Goal: Information Seeking & Learning: Learn about a topic

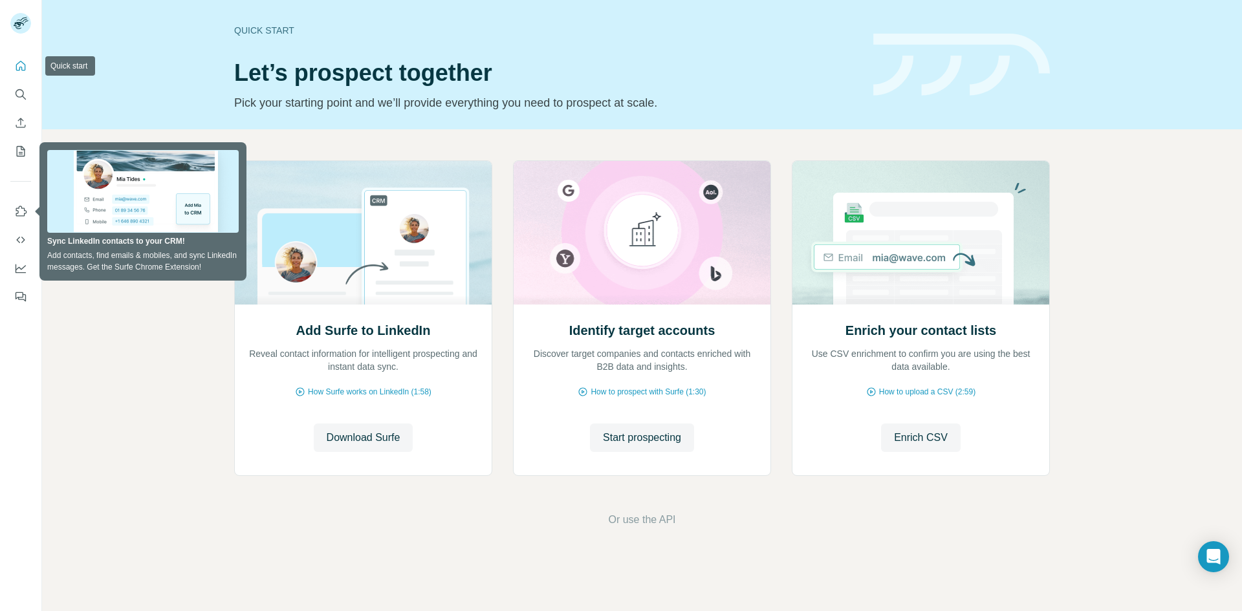
click at [21, 67] on icon "Quick start" at bounding box center [21, 66] width 10 height 10
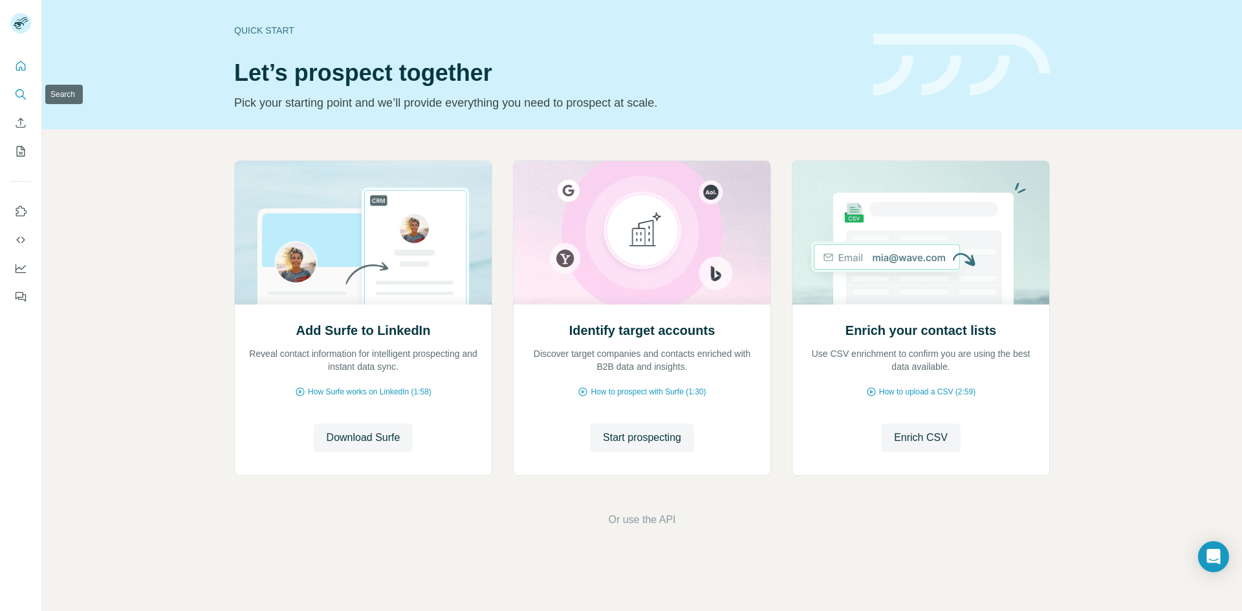
click at [20, 96] on icon "Search" at bounding box center [20, 94] width 13 height 13
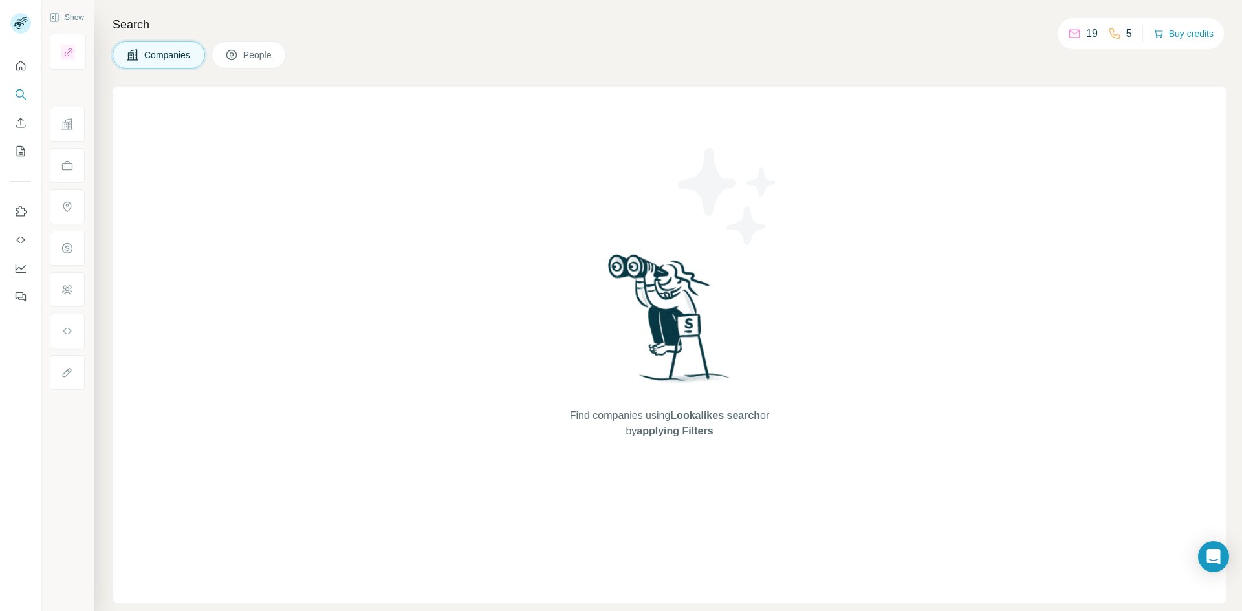
click at [243, 54] on span "People" at bounding box center [258, 55] width 30 height 13
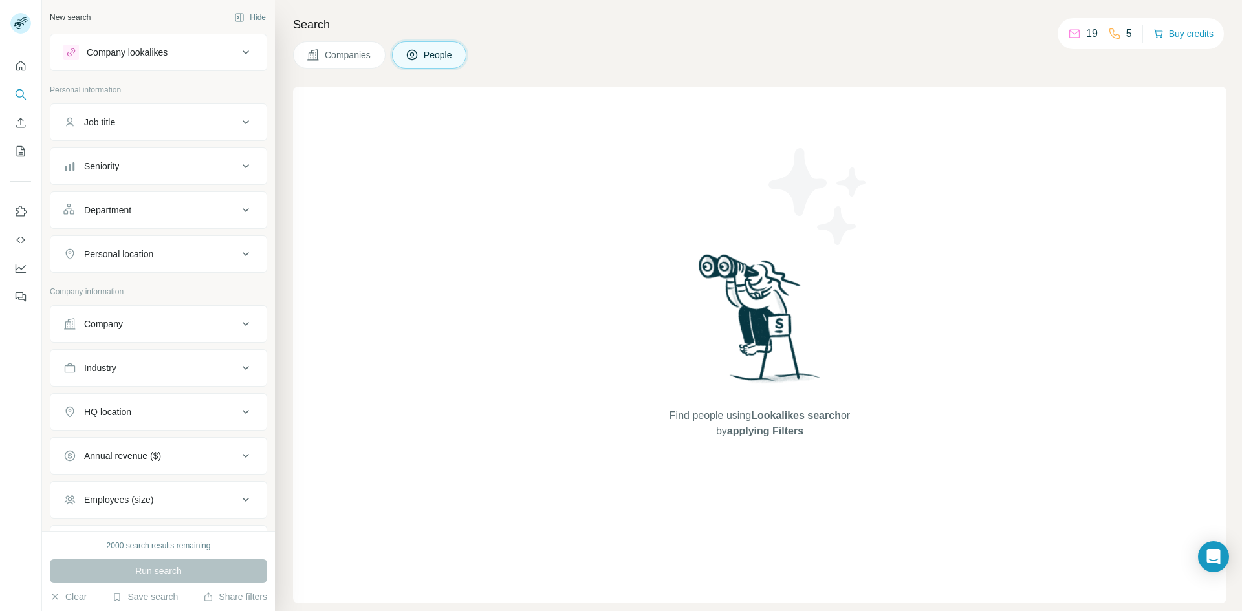
click at [275, 54] on div "Search Companies People Find people using Lookalikes search or by applying Filt…" at bounding box center [758, 305] width 967 height 611
click at [417, 46] on button "People" at bounding box center [429, 54] width 75 height 27
click at [16, 98] on icon "Search" at bounding box center [20, 94] width 13 height 13
click at [435, 42] on button "People" at bounding box center [429, 54] width 75 height 27
click at [467, 176] on div "Find people using Lookalikes search or by applying Filters" at bounding box center [759, 345] width 933 height 517
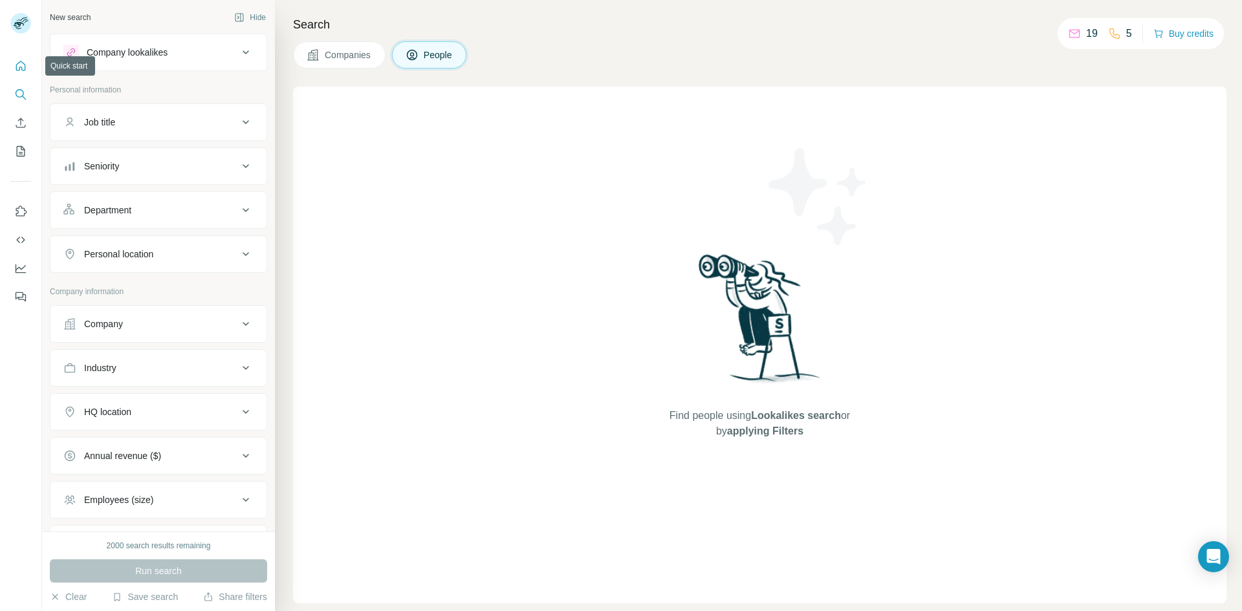
click at [24, 63] on icon "Quick start" at bounding box center [20, 65] width 13 height 13
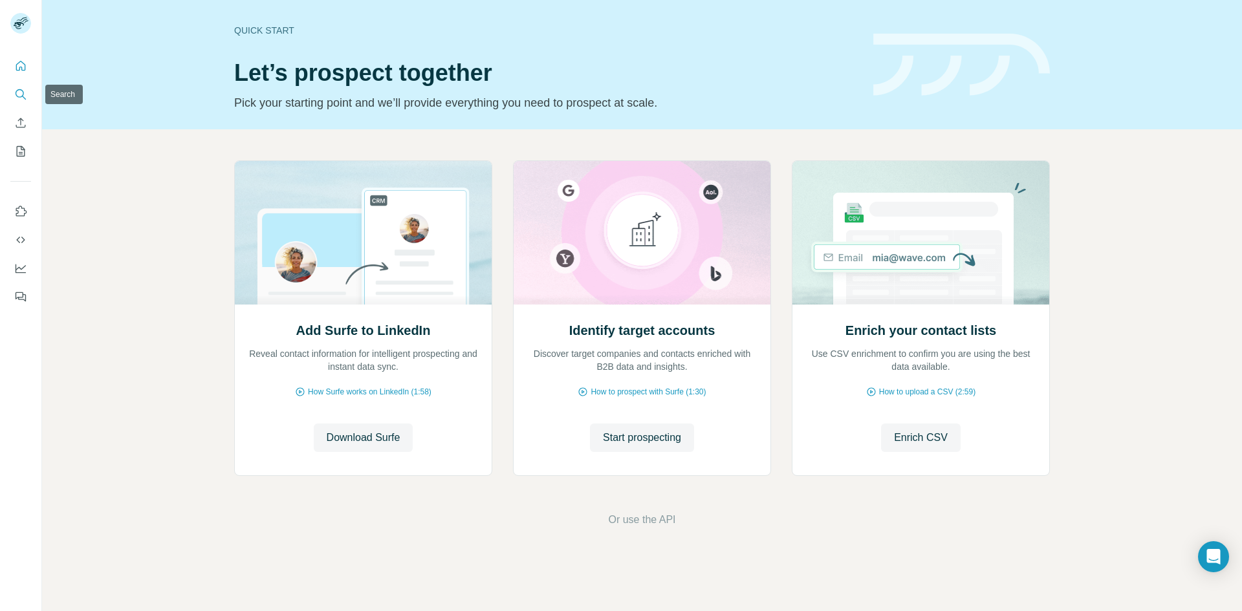
click at [21, 98] on icon "Search" at bounding box center [20, 94] width 13 height 13
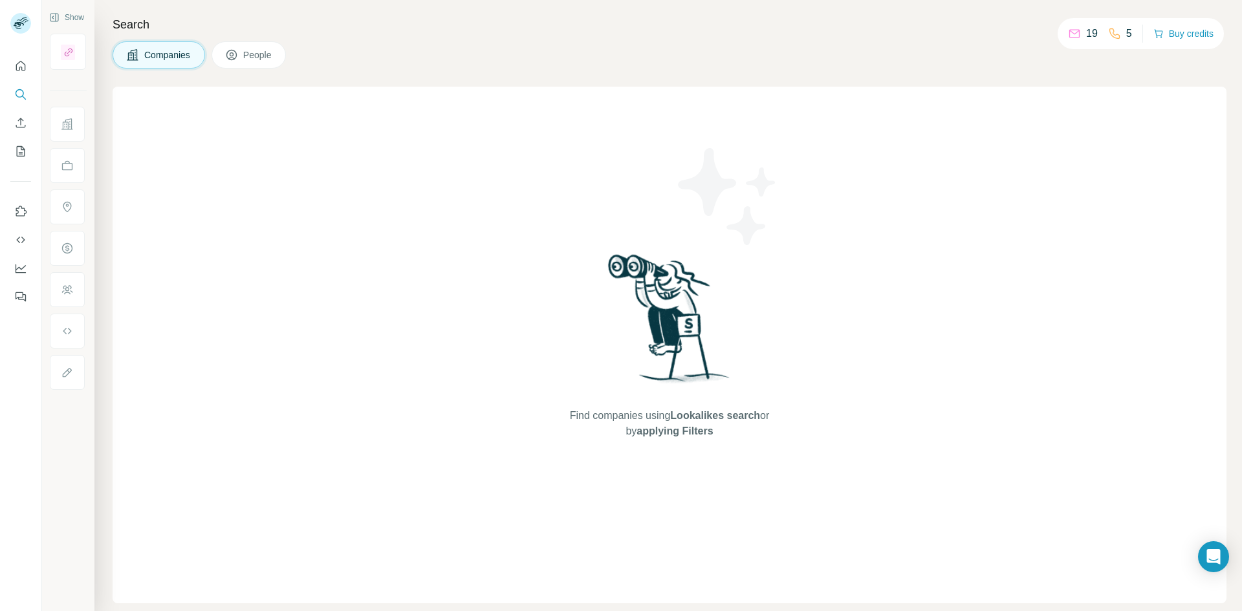
click at [248, 58] on span "People" at bounding box center [258, 55] width 30 height 13
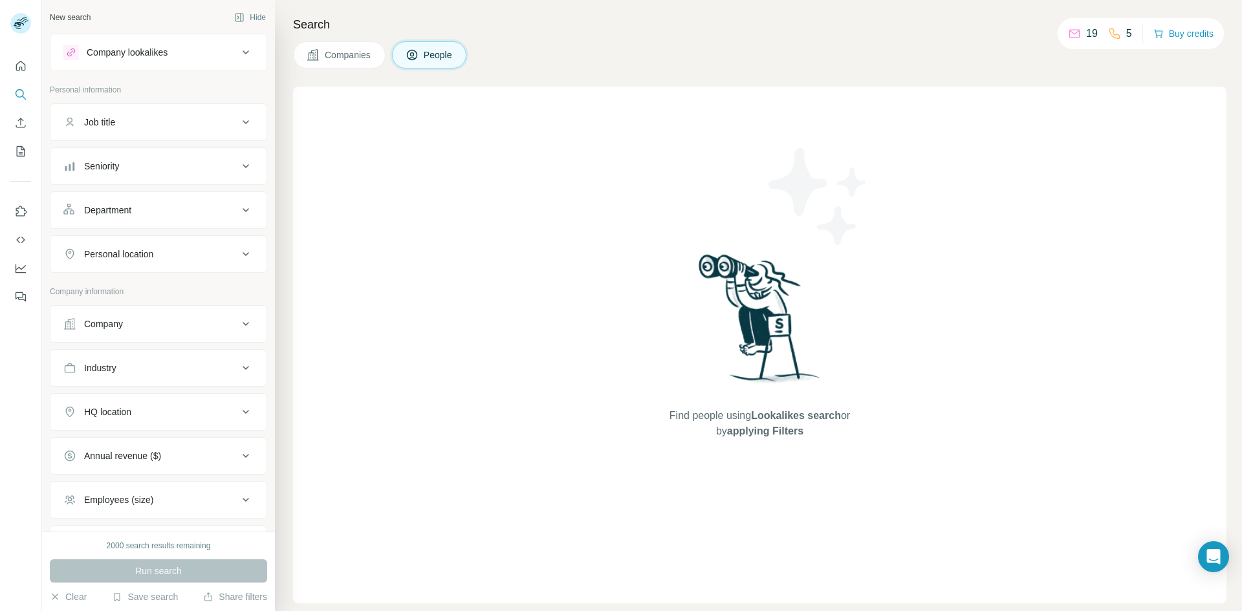
click at [222, 52] on div "Company lookalikes" at bounding box center [150, 53] width 175 height 16
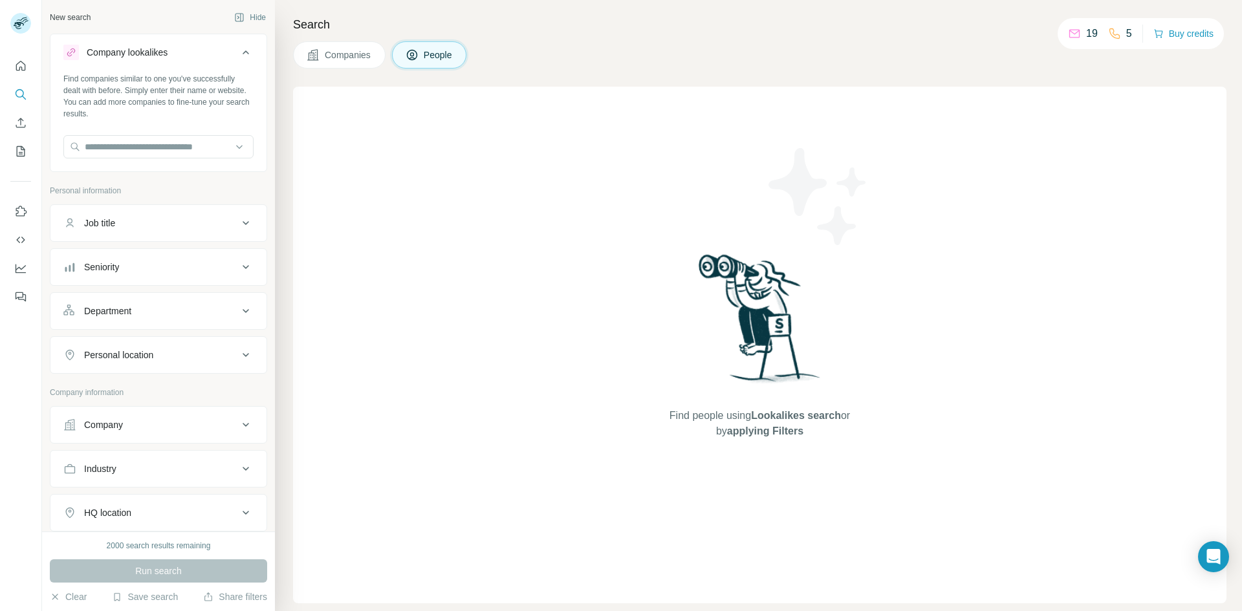
click at [238, 52] on icon at bounding box center [246, 53] width 16 height 16
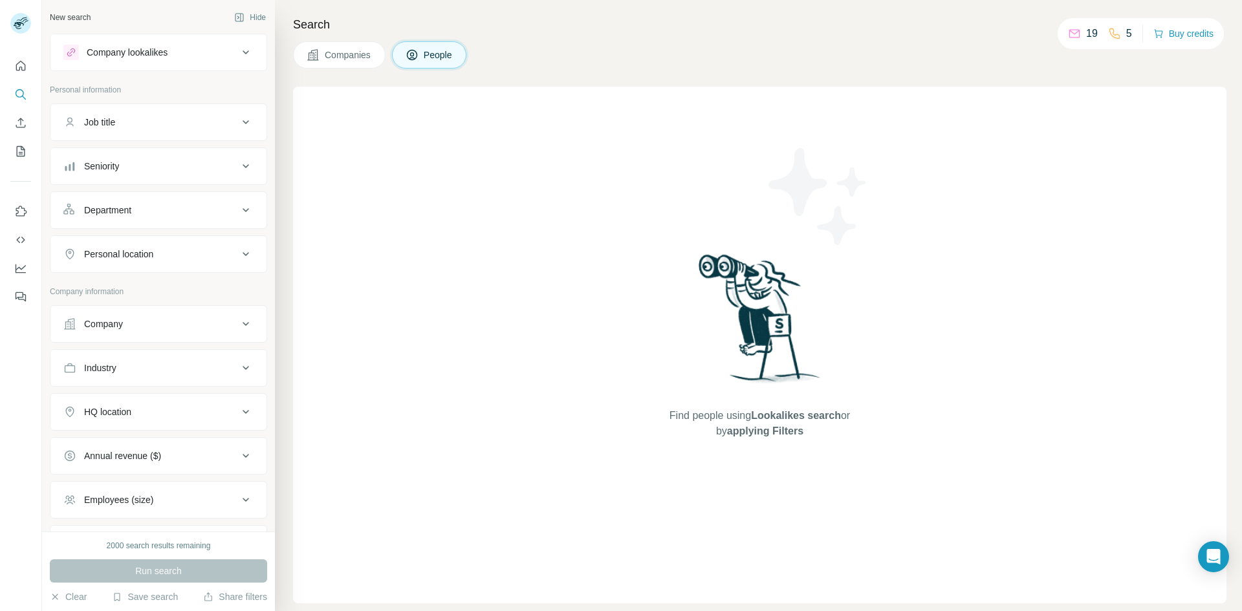
click at [219, 113] on button "Job title" at bounding box center [158, 122] width 216 height 31
click at [221, 118] on div "Job title" at bounding box center [150, 122] width 175 height 13
click at [217, 166] on div "Seniority" at bounding box center [150, 166] width 175 height 13
click at [239, 166] on icon at bounding box center [246, 166] width 16 height 16
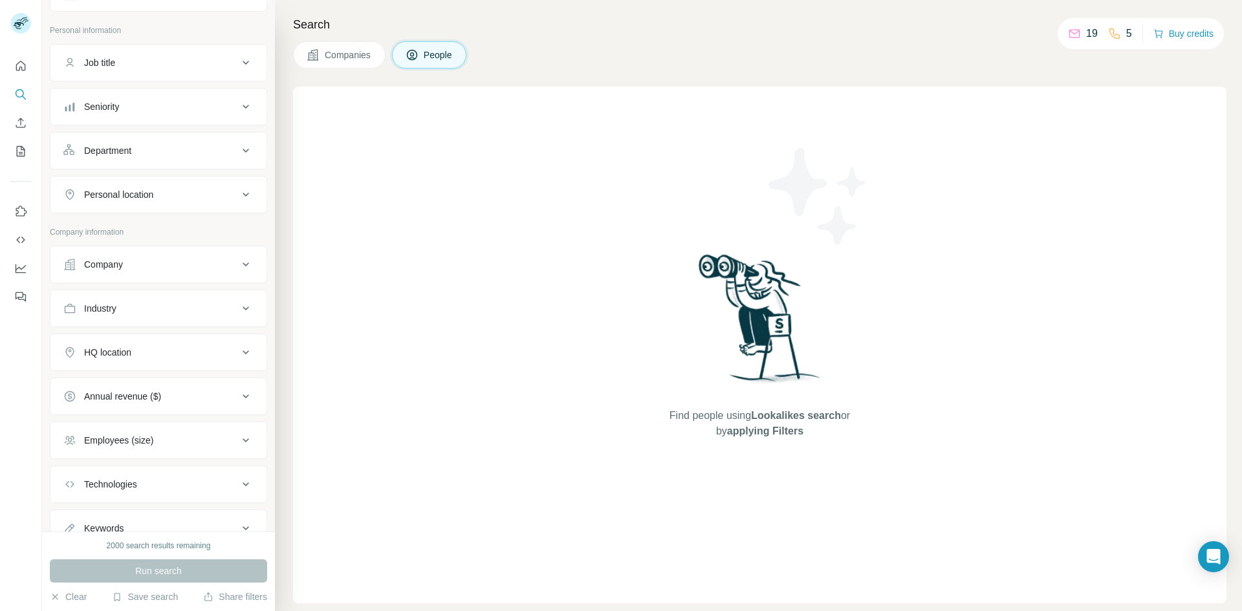
scroll to position [111, 0]
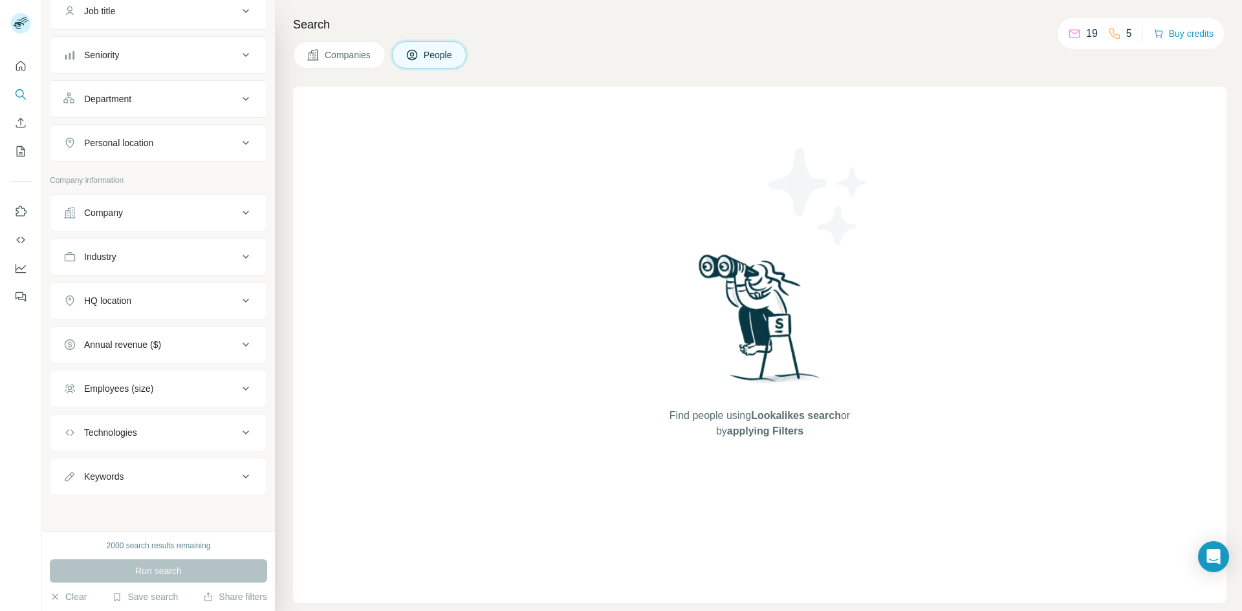
click at [221, 204] on button "Company" at bounding box center [158, 212] width 216 height 31
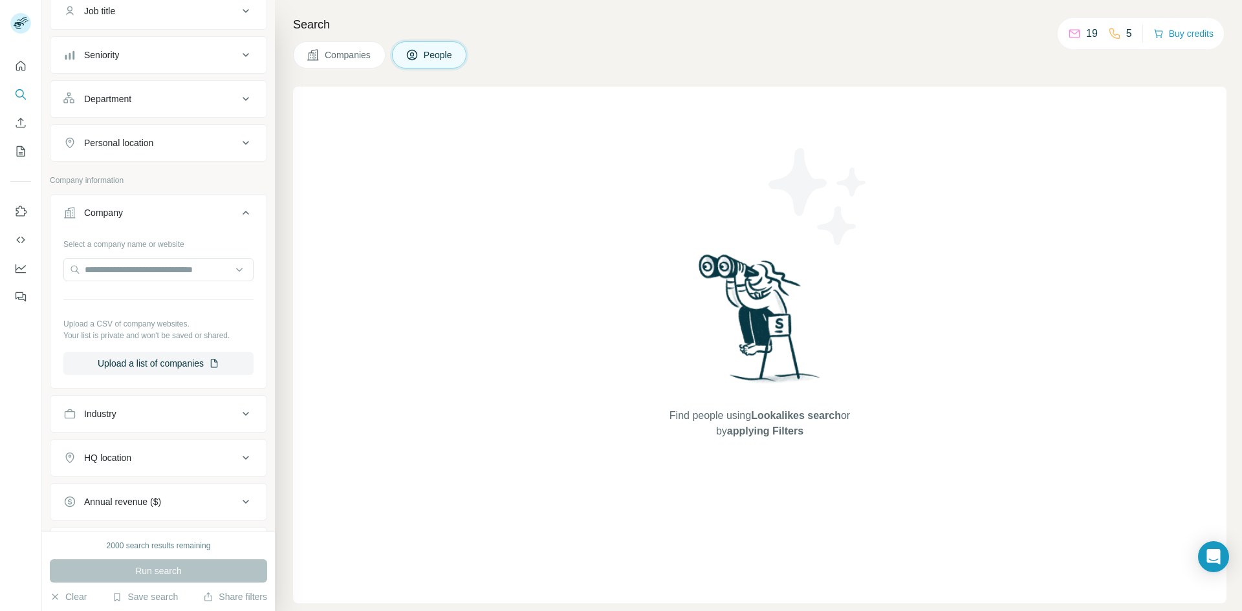
click at [221, 208] on div "Company" at bounding box center [150, 212] width 175 height 13
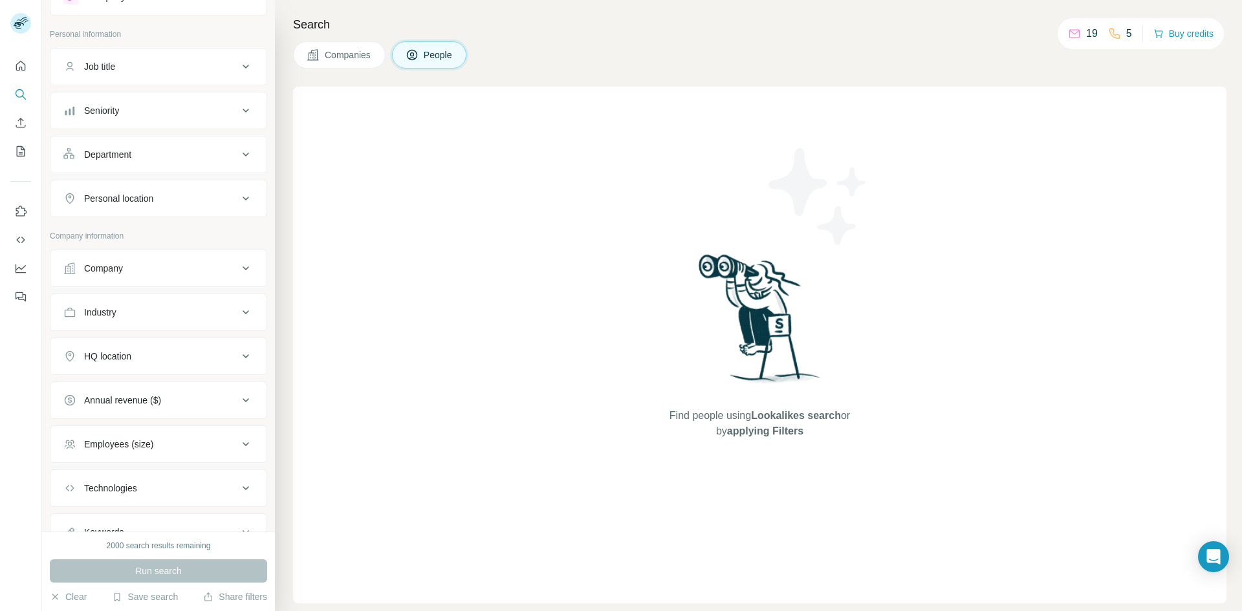
scroll to position [0, 0]
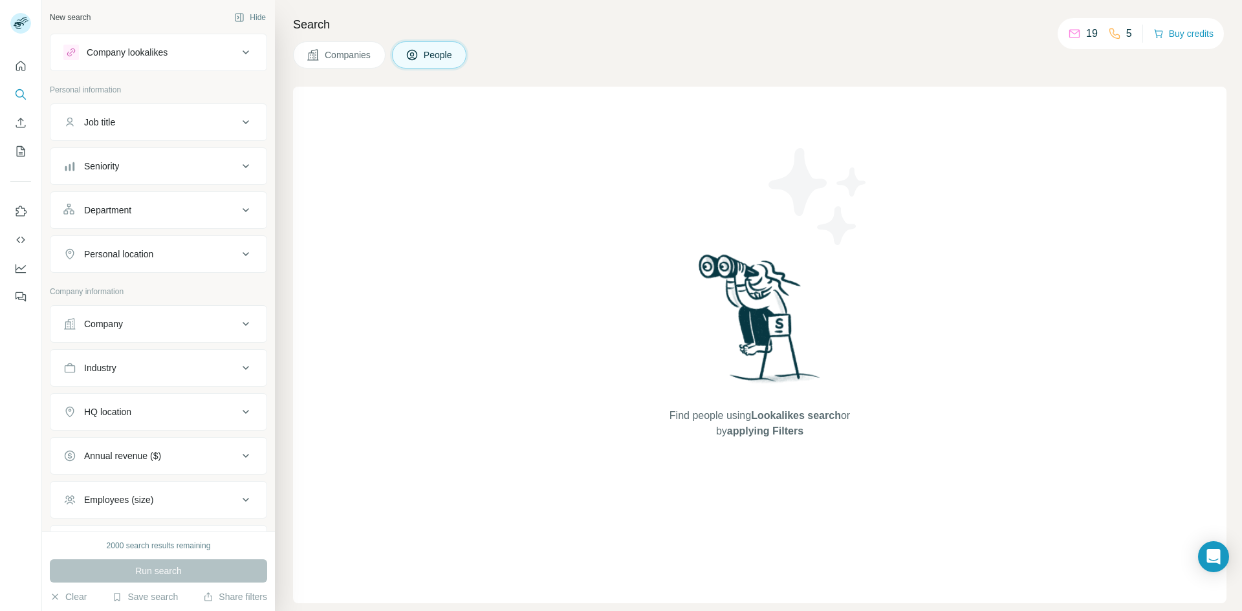
click at [202, 313] on button "Company" at bounding box center [158, 323] width 216 height 31
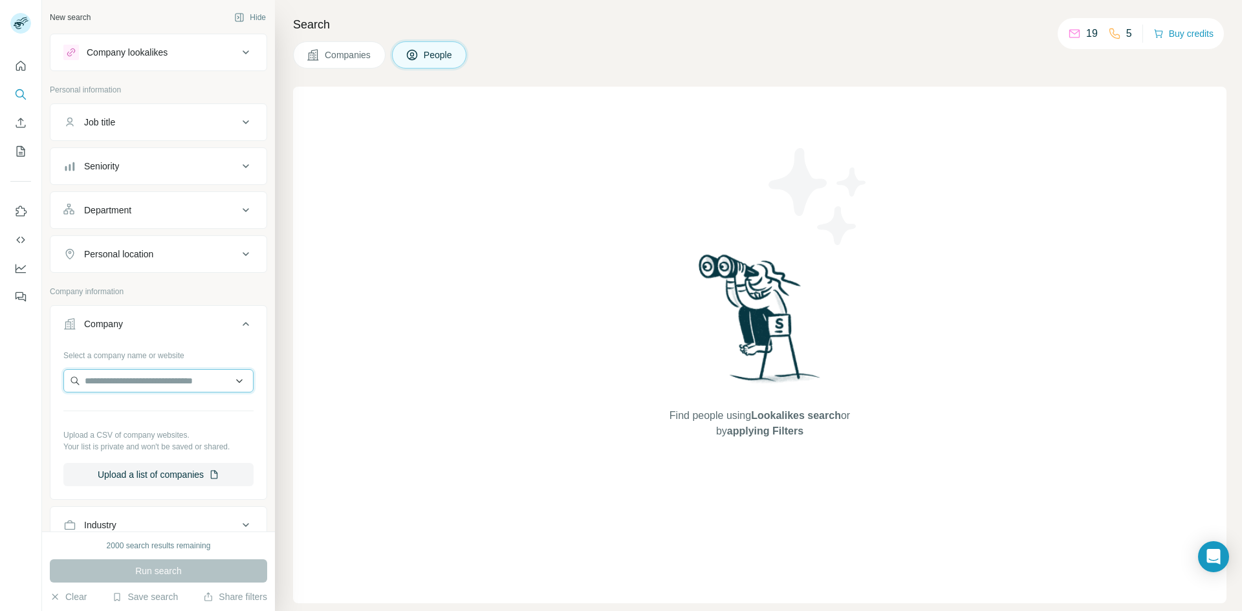
drag, startPoint x: 133, startPoint y: 374, endPoint x: 127, endPoint y: 380, distance: 8.7
click at [133, 374] on input "text" at bounding box center [158, 380] width 190 height 23
paste input "**********"
click at [136, 376] on input "**********" at bounding box center [158, 380] width 190 height 23
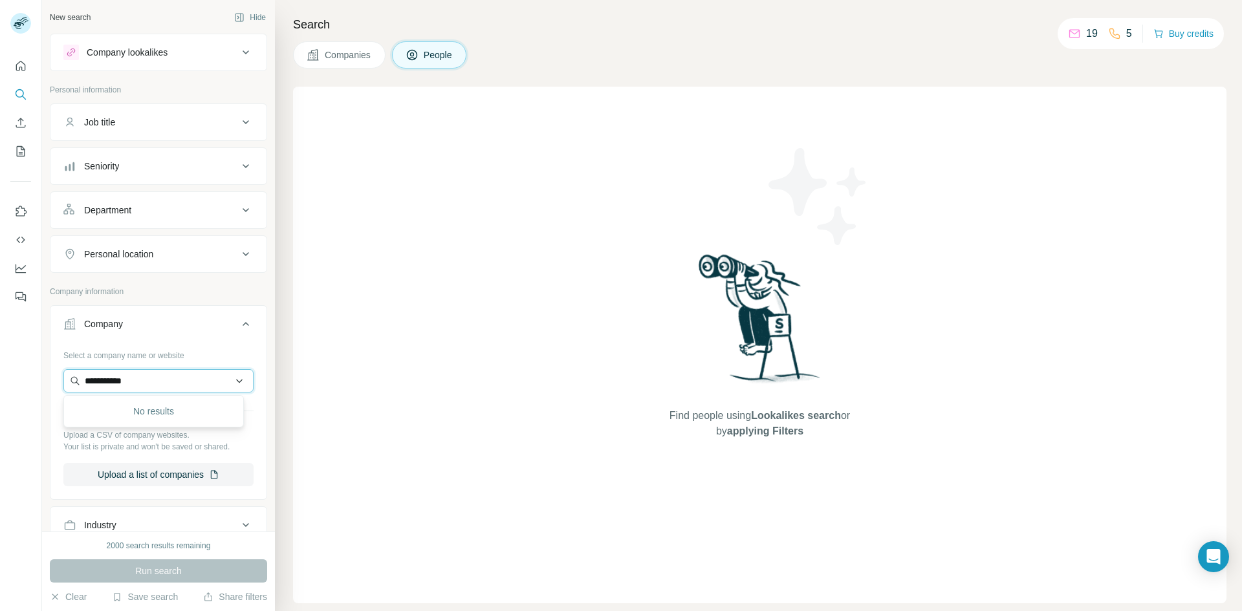
click at [136, 376] on input "**********" at bounding box center [158, 380] width 190 height 23
type input "**********"
